Goal: Check status: Check status

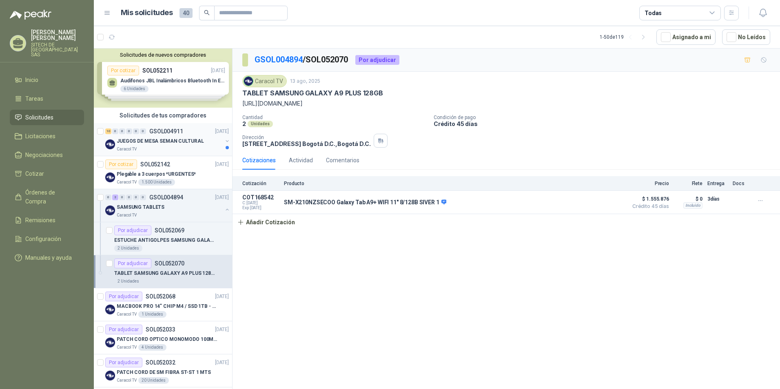
click at [172, 143] on p "JUEGOS DE MESA SEMAN CULTURAL" at bounding box center [160, 141] width 87 height 8
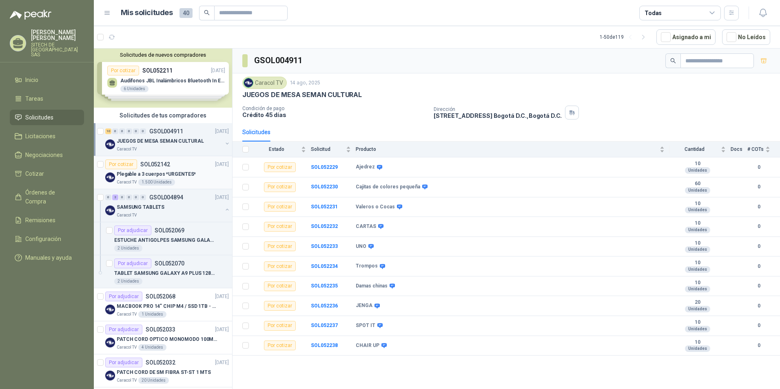
click at [177, 176] on p "Plegable a 3 cuerpos *URGENTES*" at bounding box center [156, 174] width 79 height 8
